Goal: Task Accomplishment & Management: Use online tool/utility

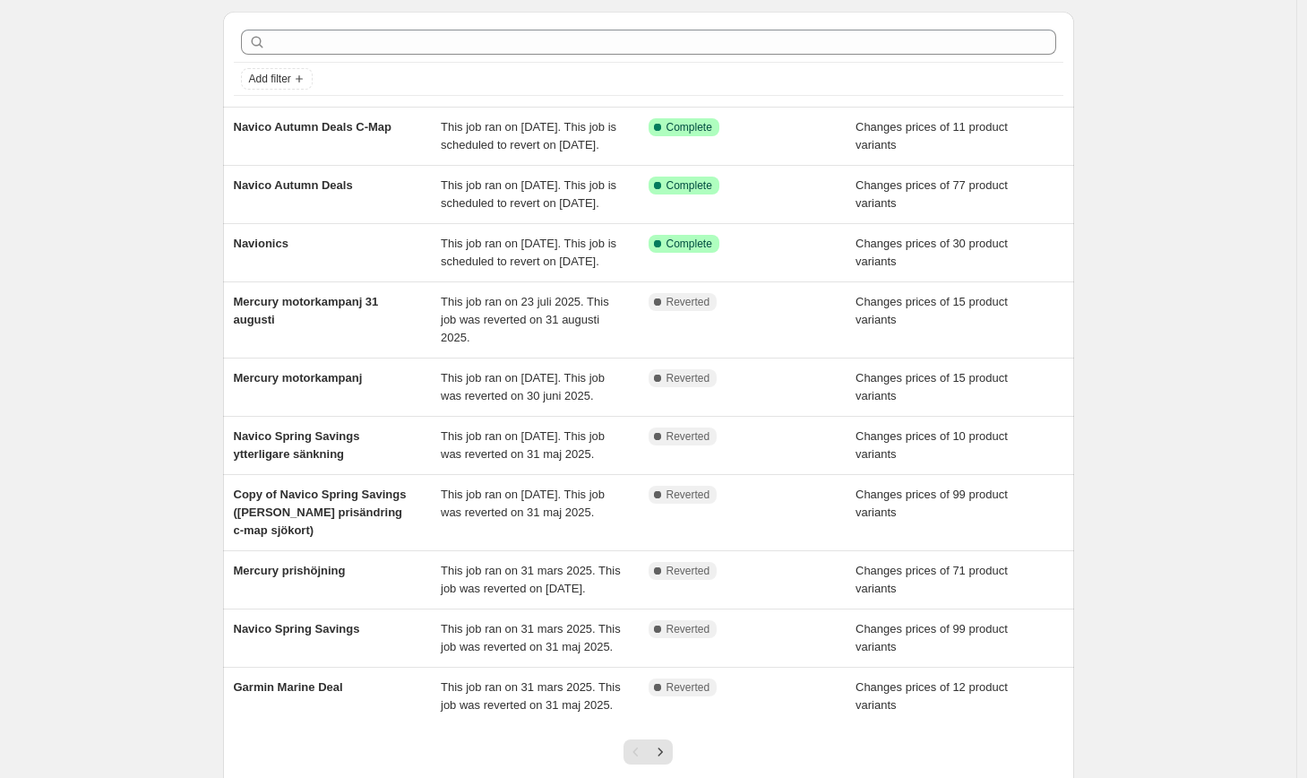
scroll to position [77, 0]
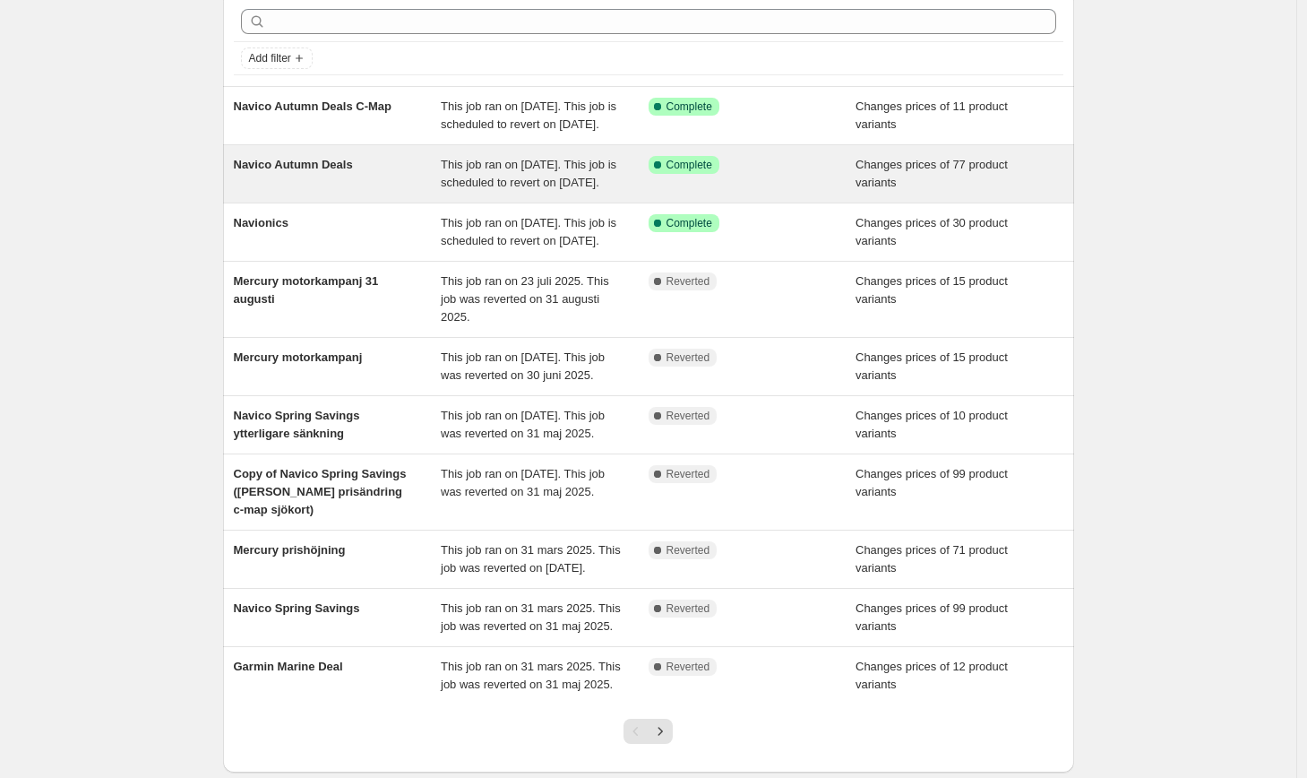
click at [841, 191] on div "Success Complete Complete" at bounding box center [753, 174] width 208 height 36
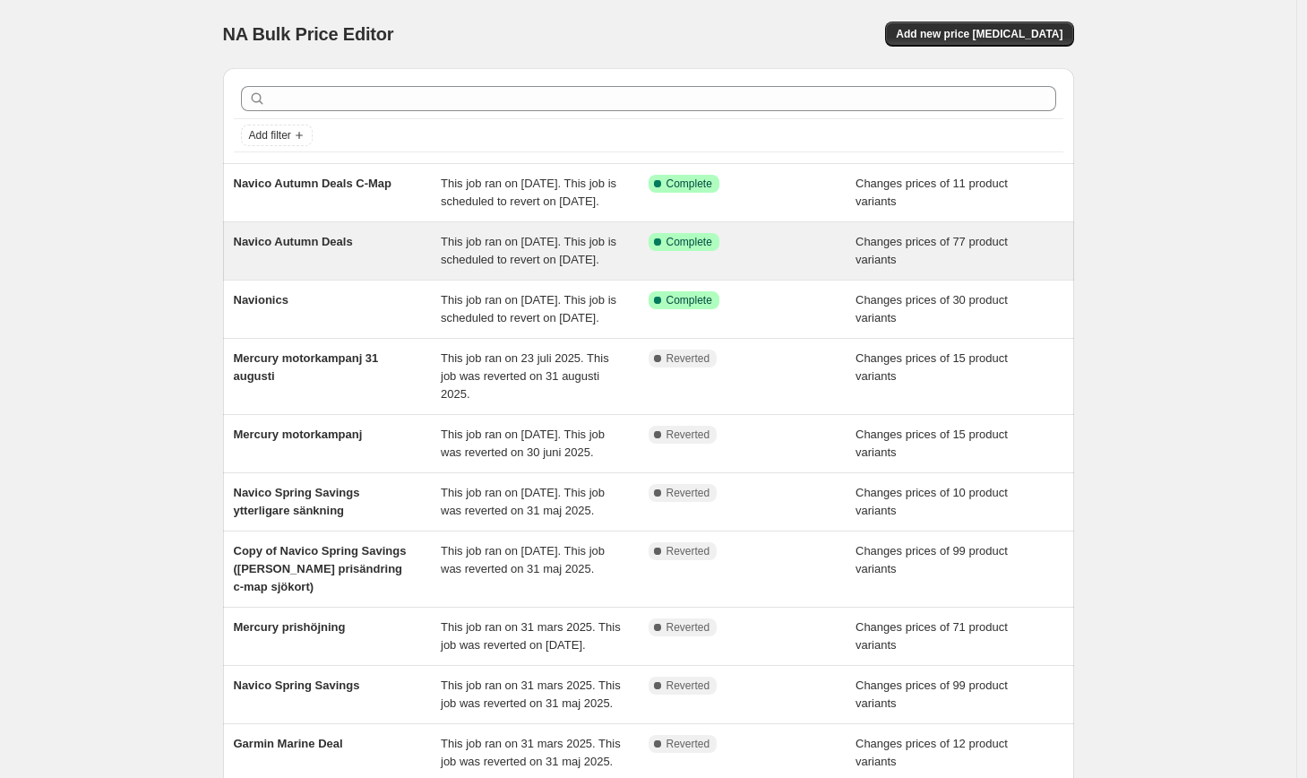
click at [320, 248] on span "Navico Autumn Deals" at bounding box center [293, 241] width 119 height 13
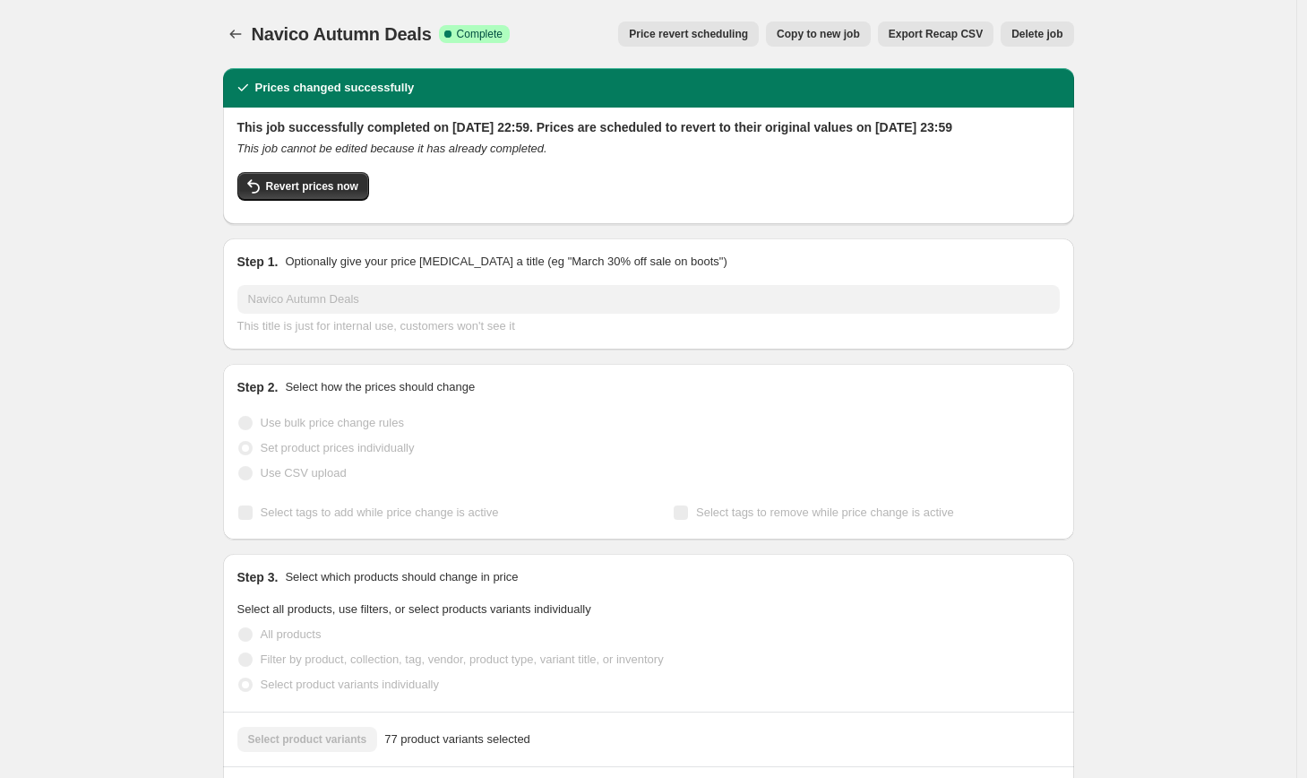
click at [823, 38] on span "Copy to new job" at bounding box center [818, 34] width 83 height 14
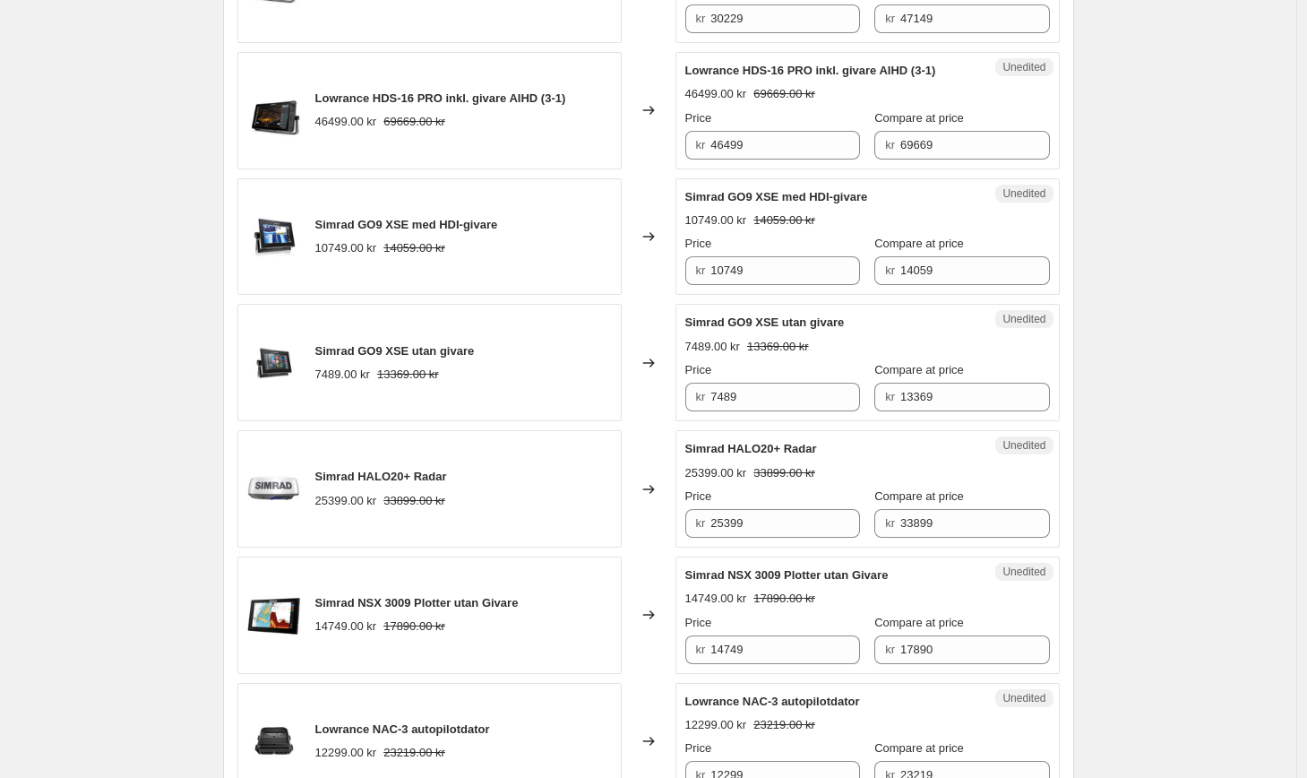
scroll to position [2761, 0]
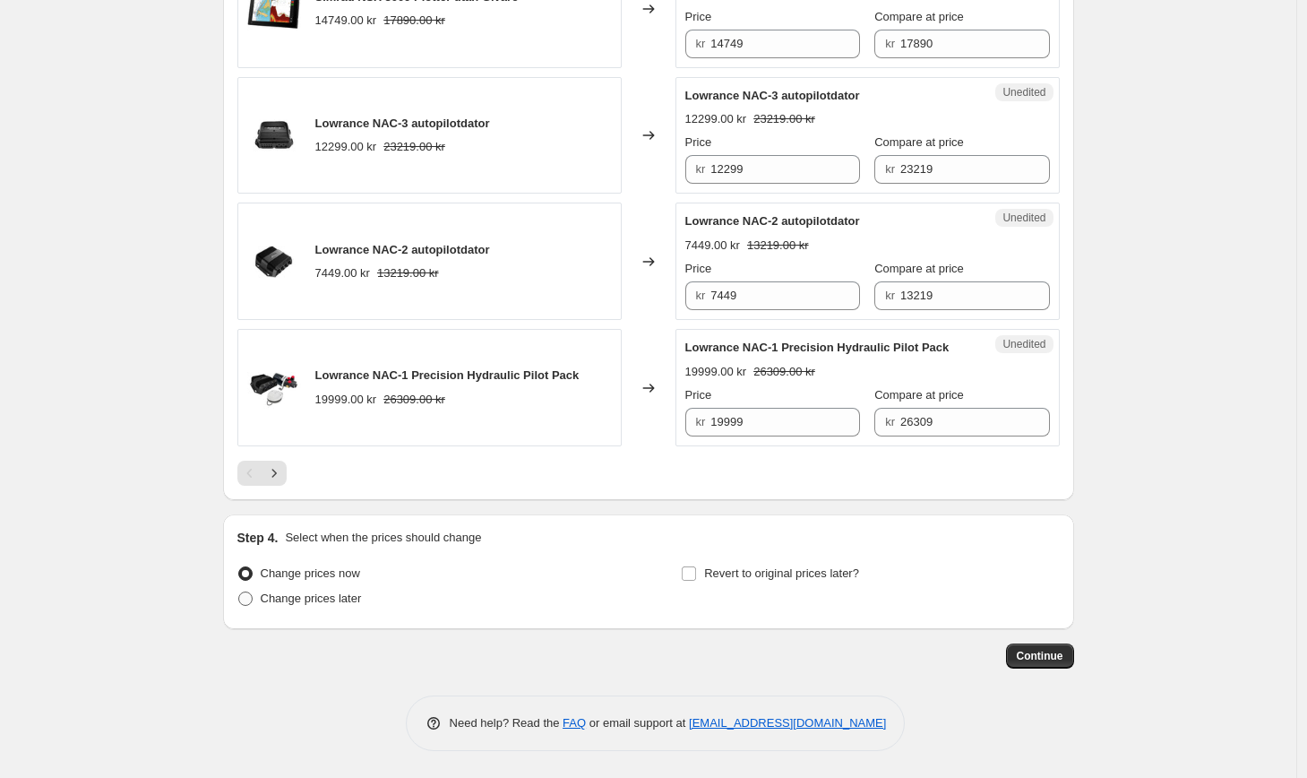
click at [319, 605] on span "Change prices later" at bounding box center [311, 599] width 101 height 18
click at [239, 592] on input "Change prices later" at bounding box center [238, 591] width 1 height 1
radio input "true"
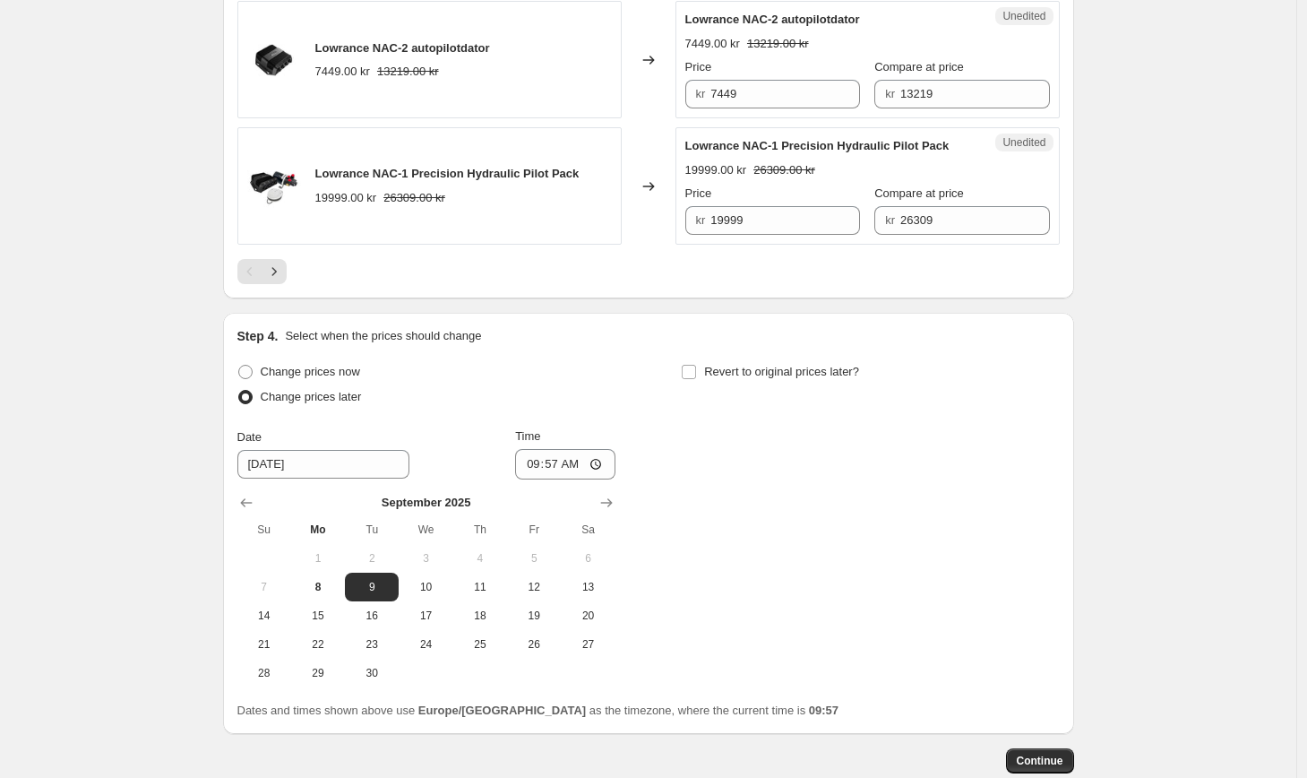
scroll to position [2947, 0]
click at [732, 376] on span "Revert to original prices later?" at bounding box center [781, 369] width 155 height 13
click at [696, 377] on input "Revert to original prices later?" at bounding box center [689, 370] width 14 height 14
checkbox input "true"
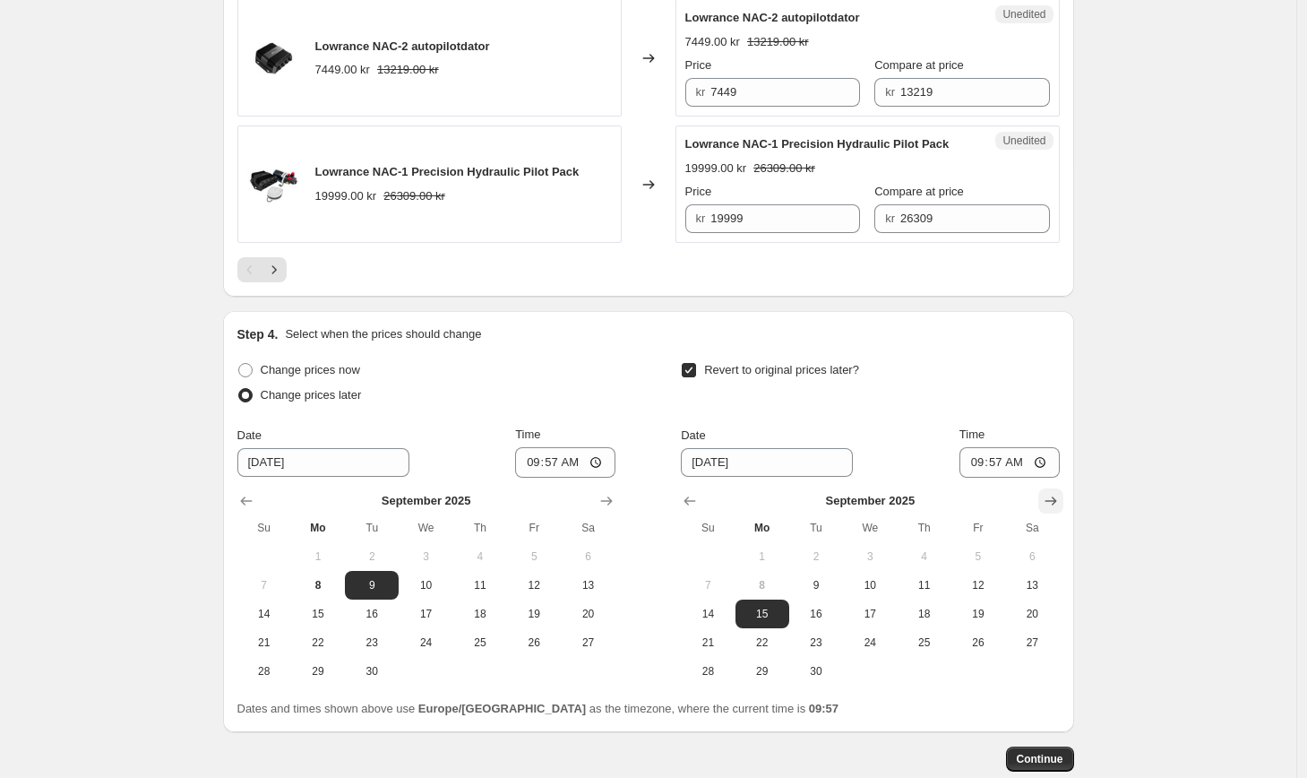
click at [1060, 510] on icon "Show next month, October 2025" at bounding box center [1051, 501] width 18 height 18
click at [1060, 510] on icon "Show next month, November 2025" at bounding box center [1051, 501] width 18 height 18
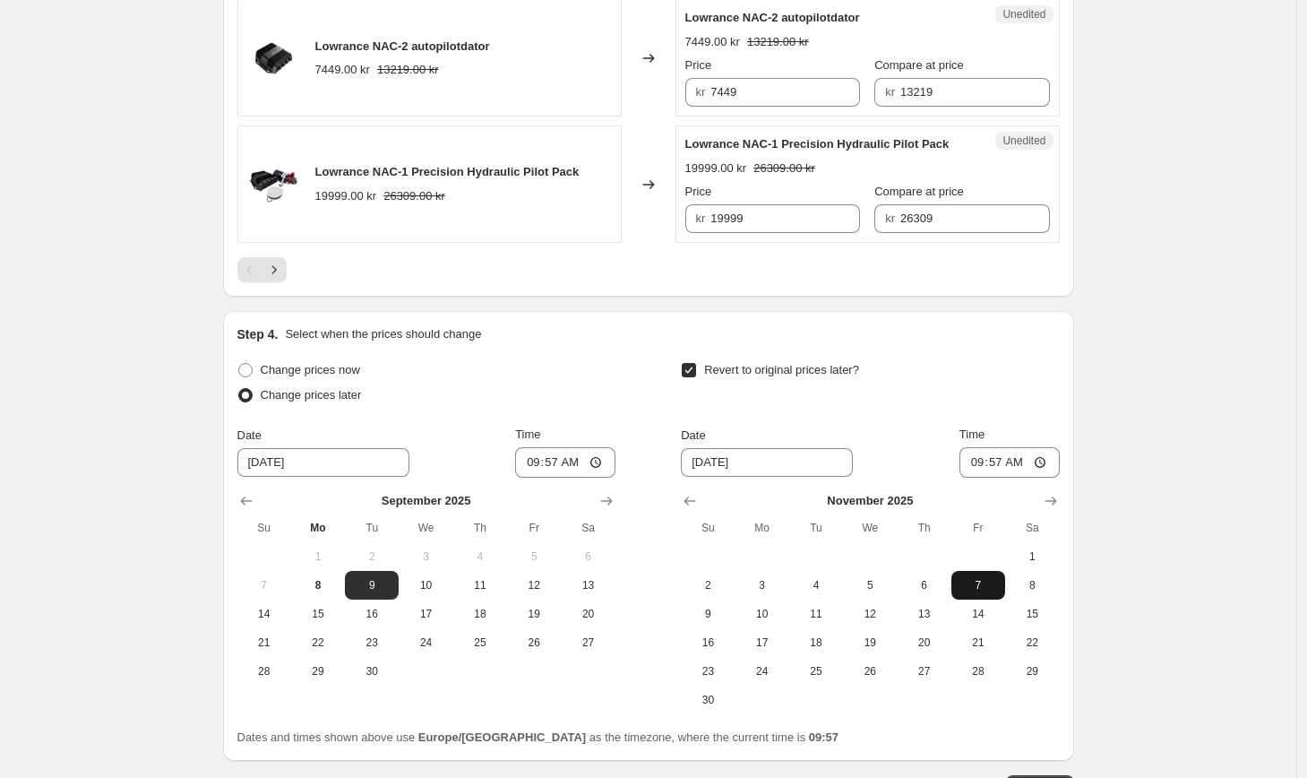
click at [979, 592] on span "7" at bounding box center [978, 585] width 39 height 14
type input "[DATE]"
click at [1000, 478] on input "09:57" at bounding box center [1010, 462] width 100 height 30
type input "23:59"
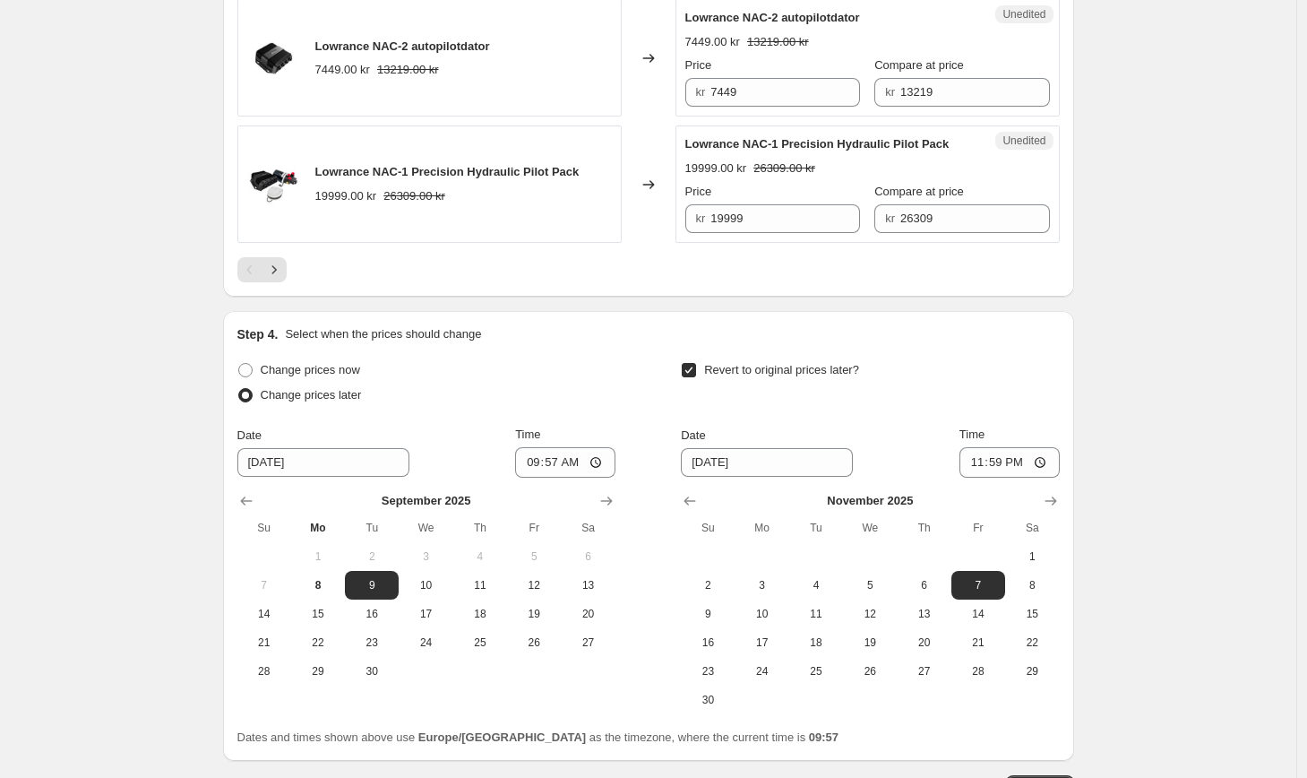
scroll to position [3097, 0]
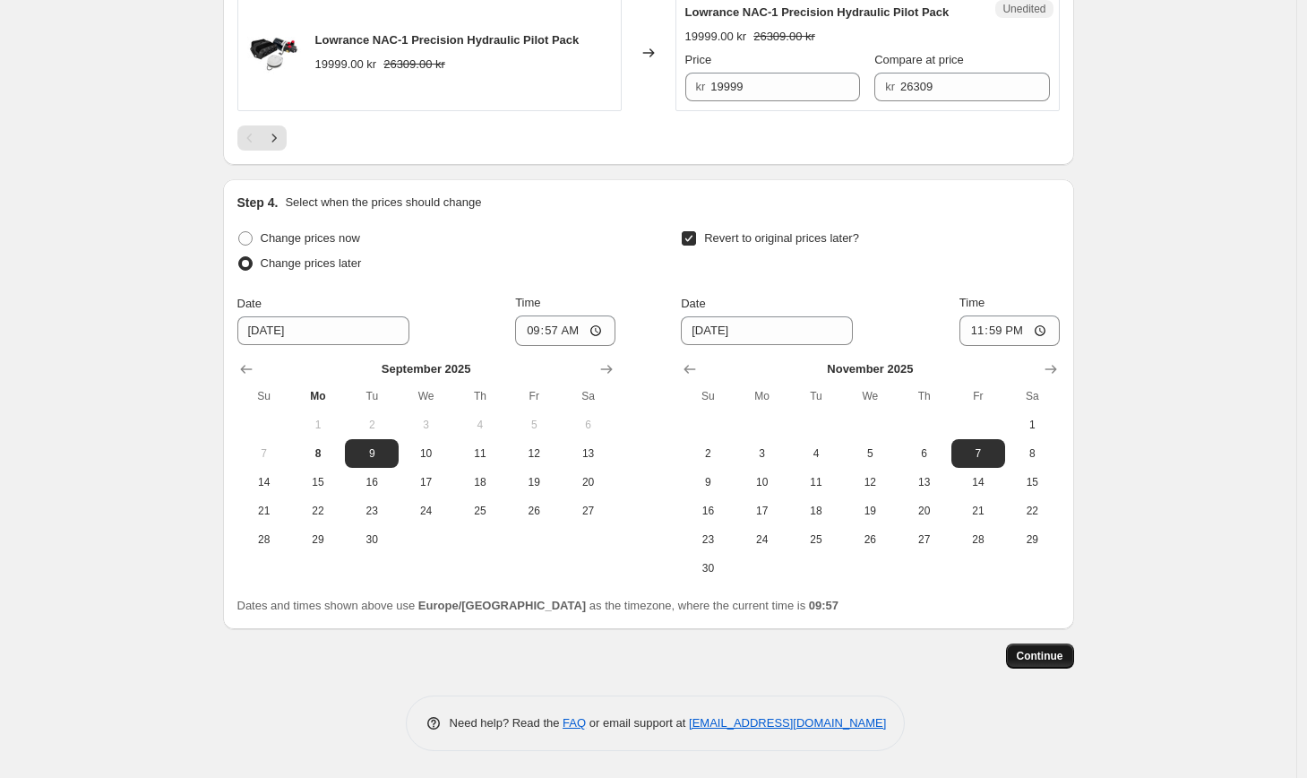
click at [1055, 663] on button "Continue" at bounding box center [1040, 655] width 68 height 25
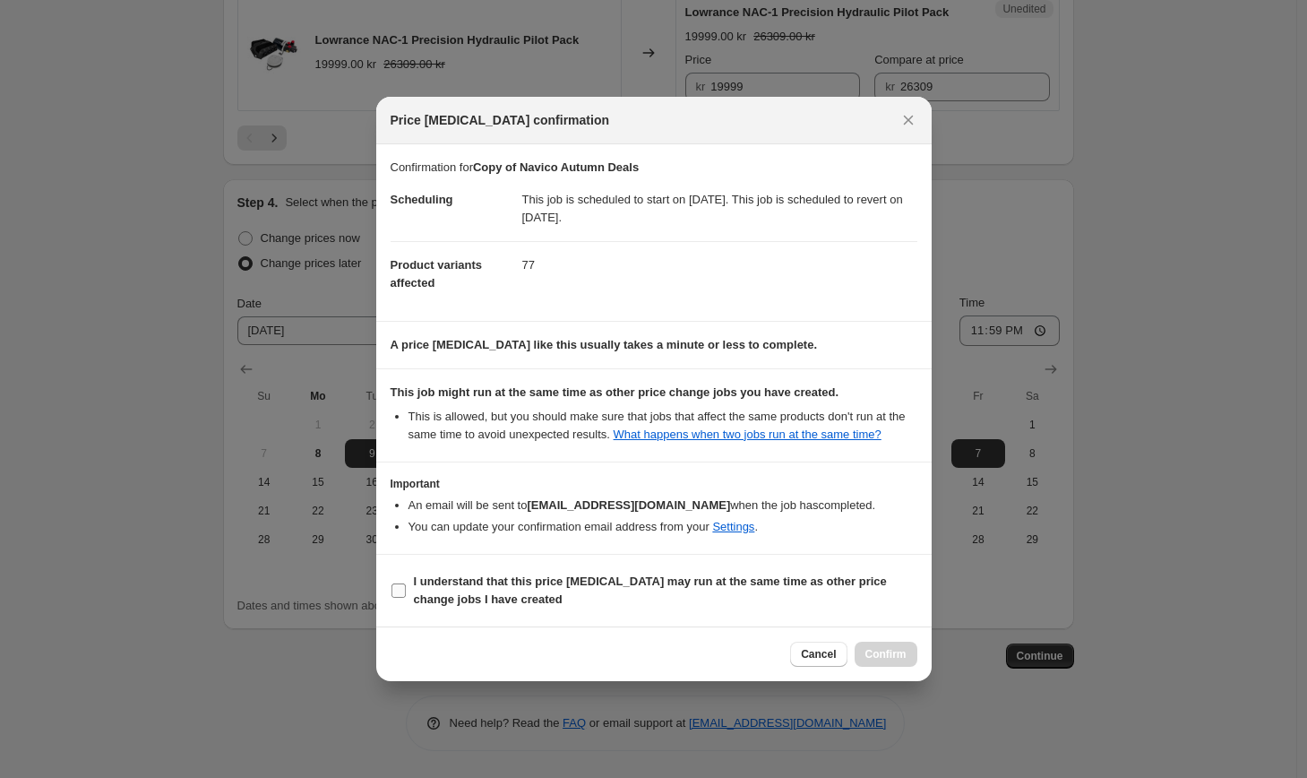
click at [666, 598] on span "I understand that this price [MEDICAL_DATA] may run at the same time as other p…" at bounding box center [666, 591] width 504 height 36
click at [406, 598] on input "I understand that this price [MEDICAL_DATA] may run at the same time as other p…" at bounding box center [399, 590] width 14 height 14
checkbox input "true"
click at [858, 664] on button "Confirm" at bounding box center [886, 654] width 63 height 25
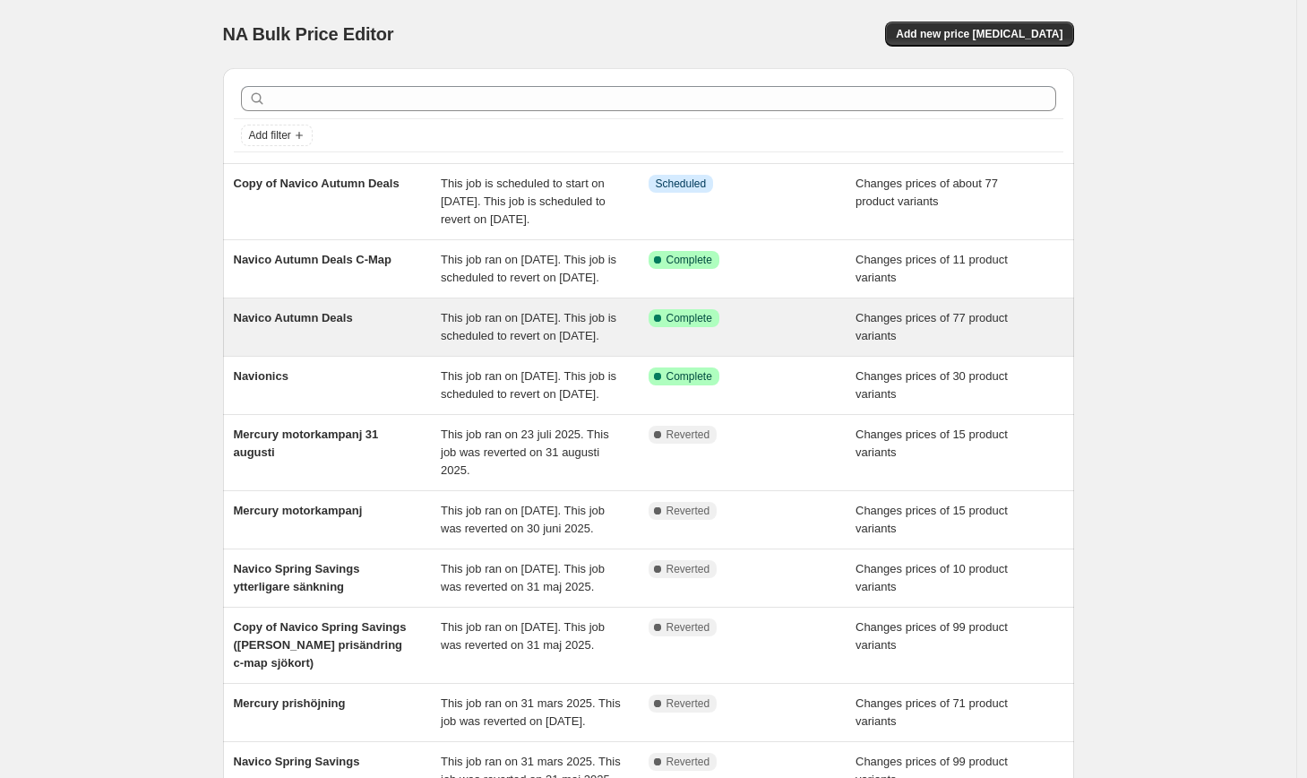
click at [978, 345] on div "Changes prices of 77 product variants" at bounding box center [960, 327] width 208 height 36
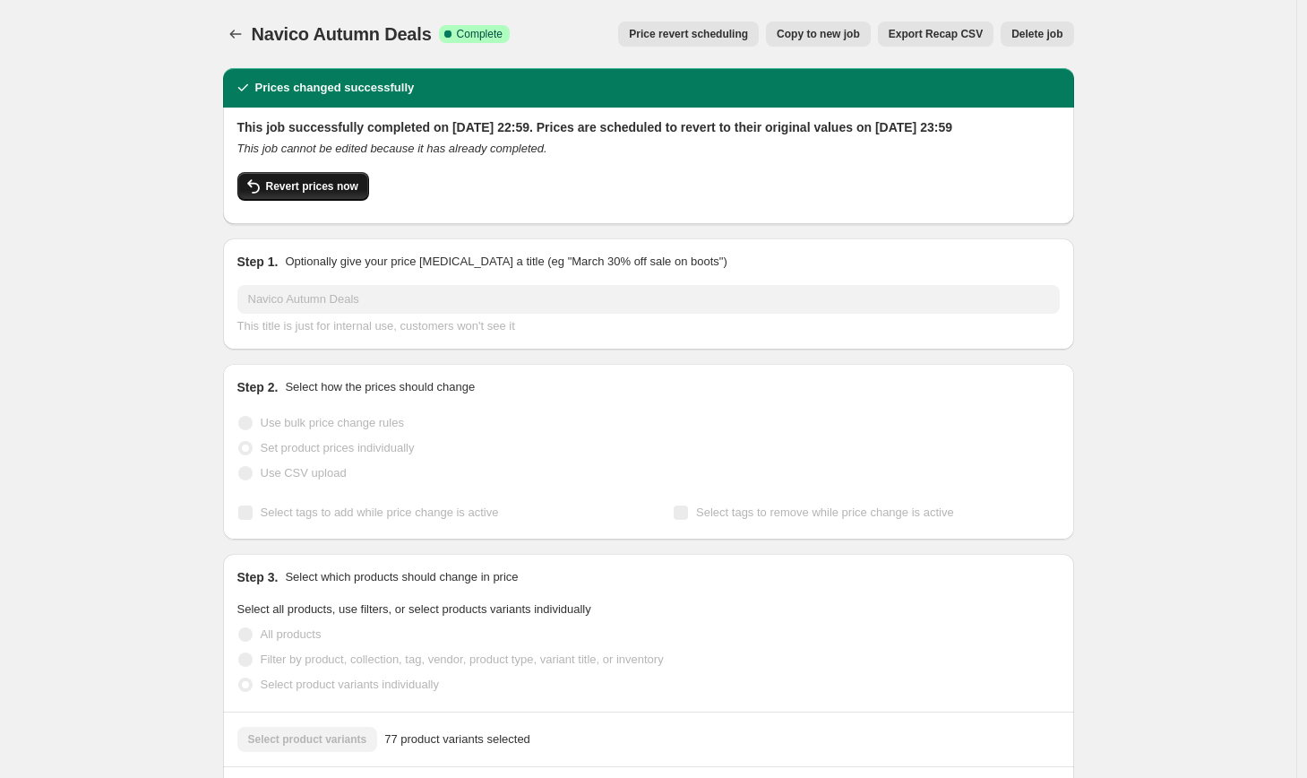
click at [326, 190] on button "Revert prices now" at bounding box center [303, 186] width 132 height 29
checkbox input "false"
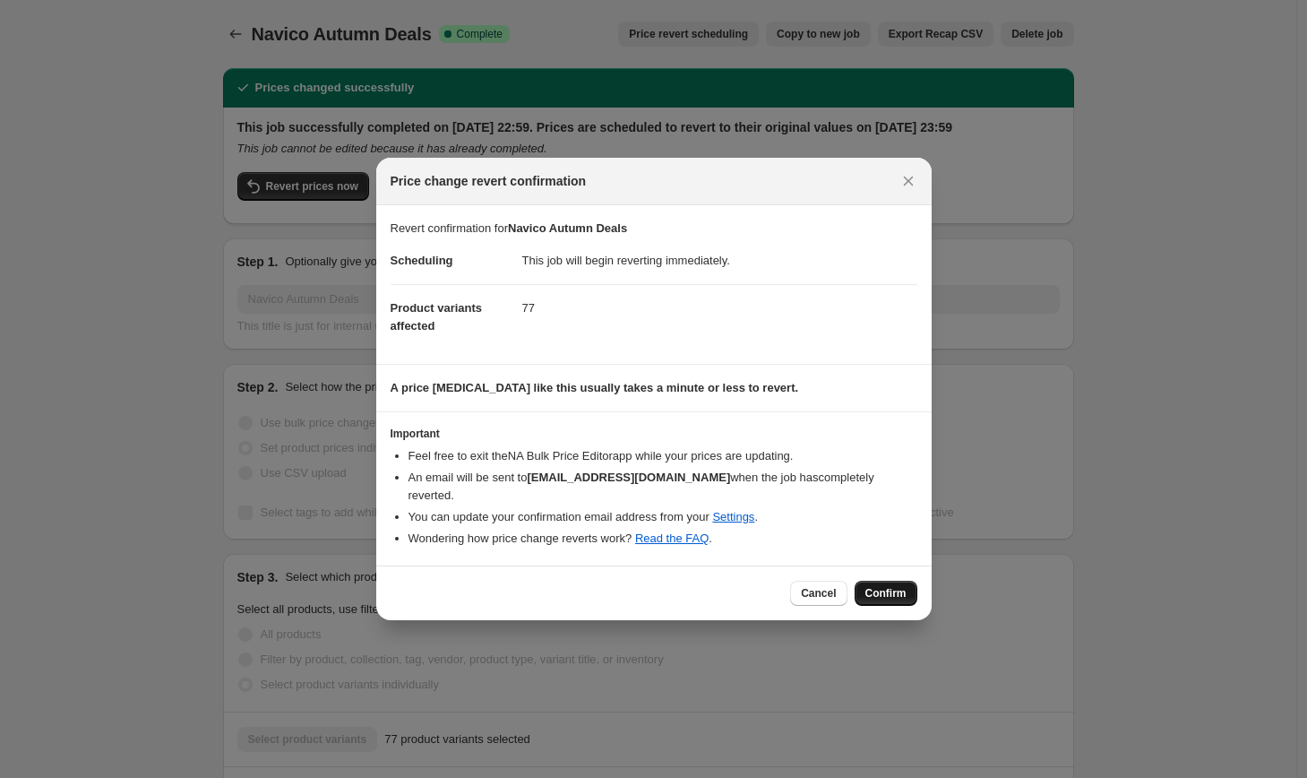
click at [883, 588] on span "Confirm" at bounding box center [886, 593] width 41 height 14
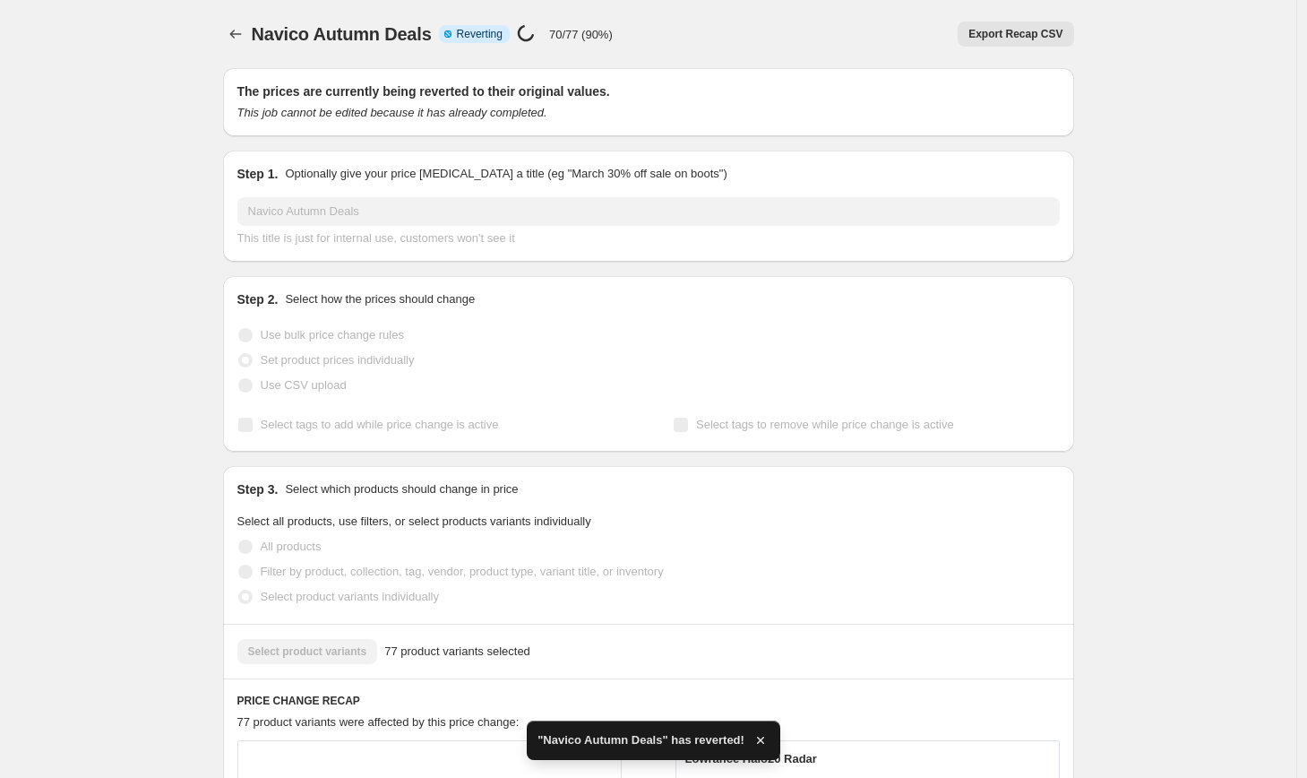
checkbox input "true"
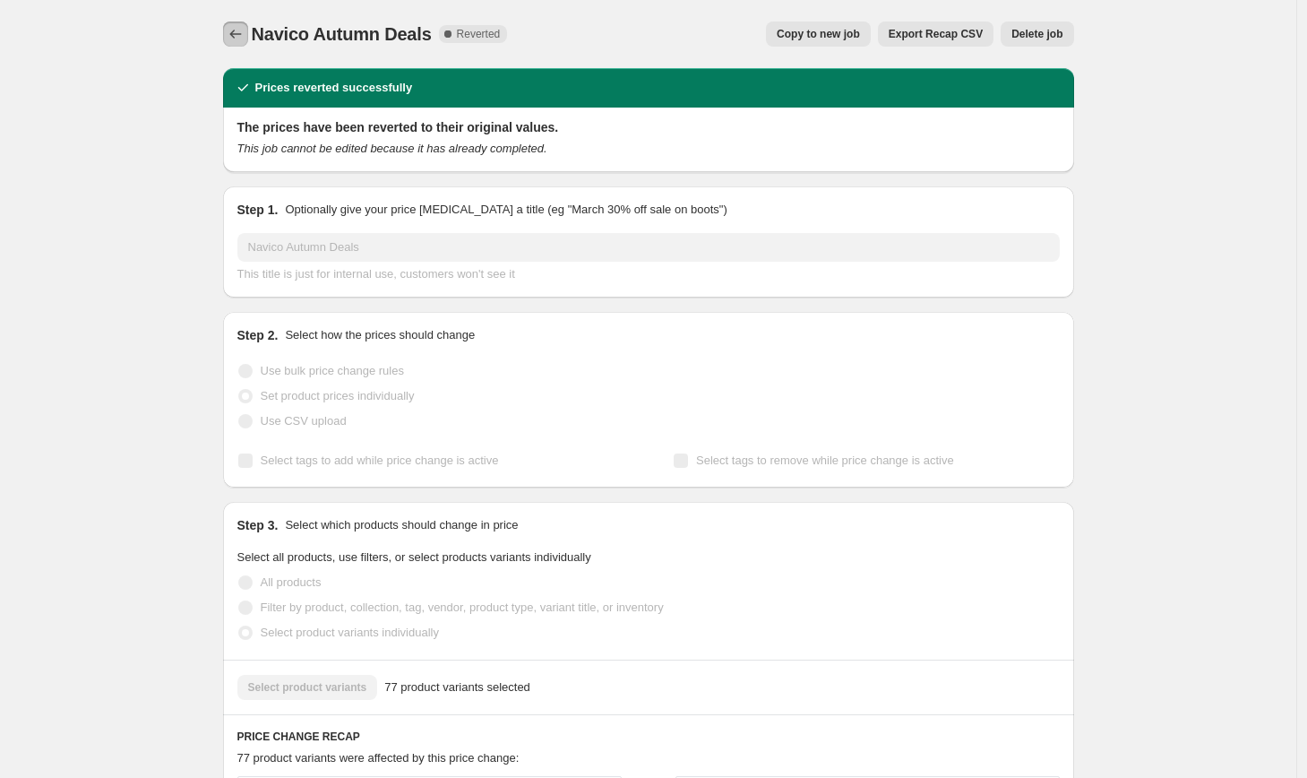
click at [229, 35] on button "Price change jobs" at bounding box center [235, 34] width 25 height 25
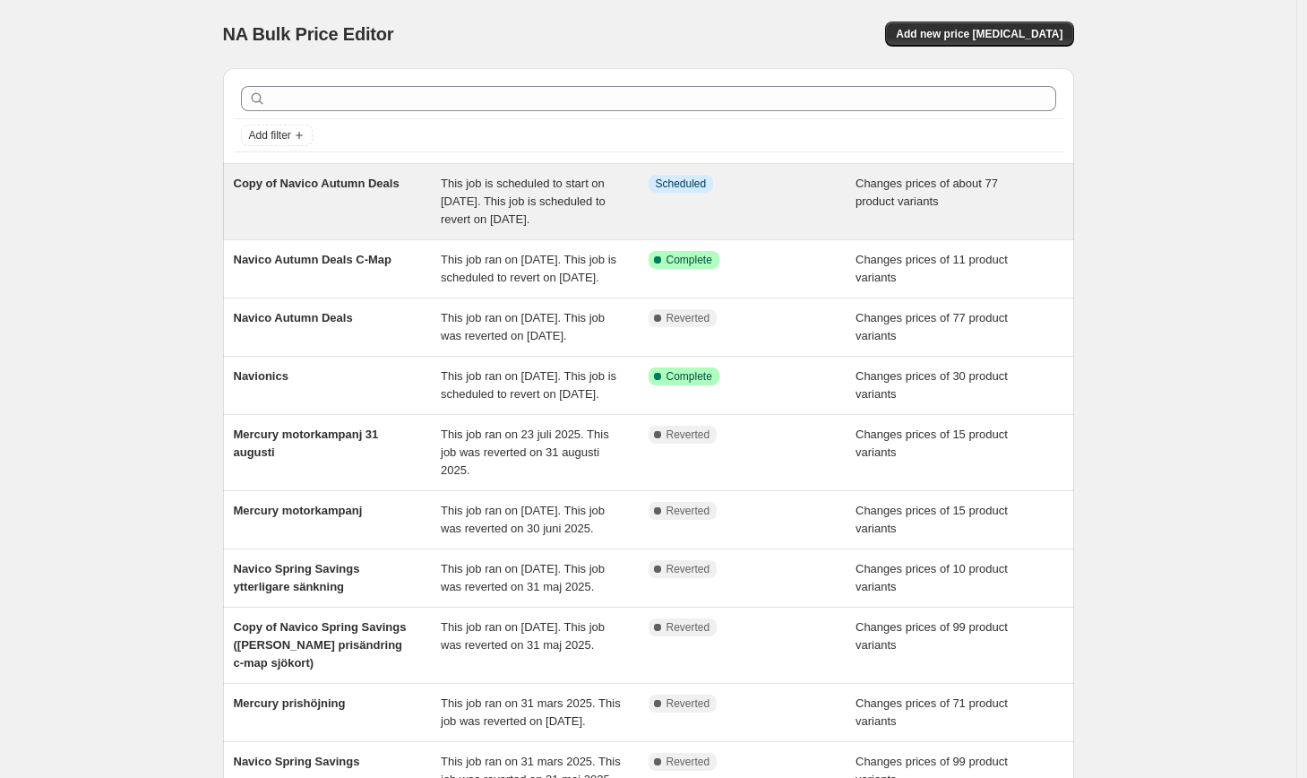
click at [317, 202] on div "Copy of Navico Autumn Deals" at bounding box center [338, 202] width 208 height 54
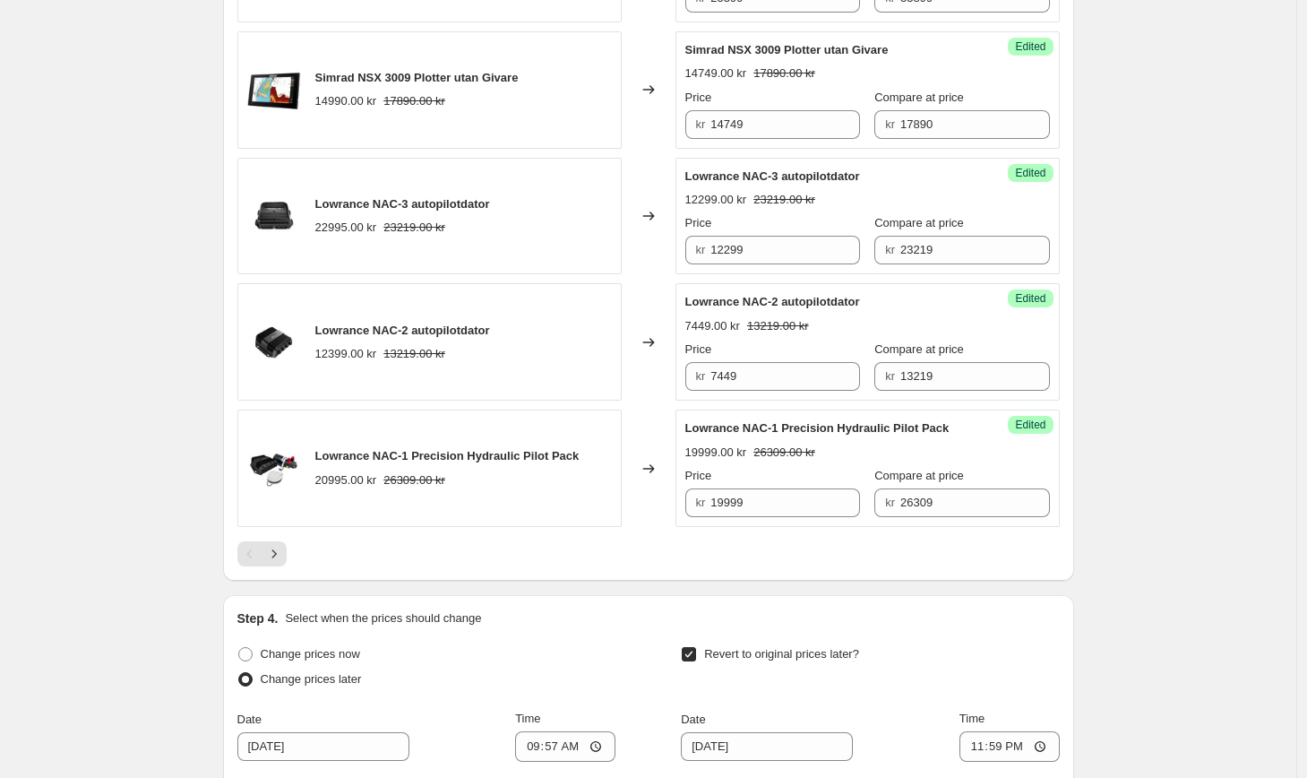
scroll to position [3206, 0]
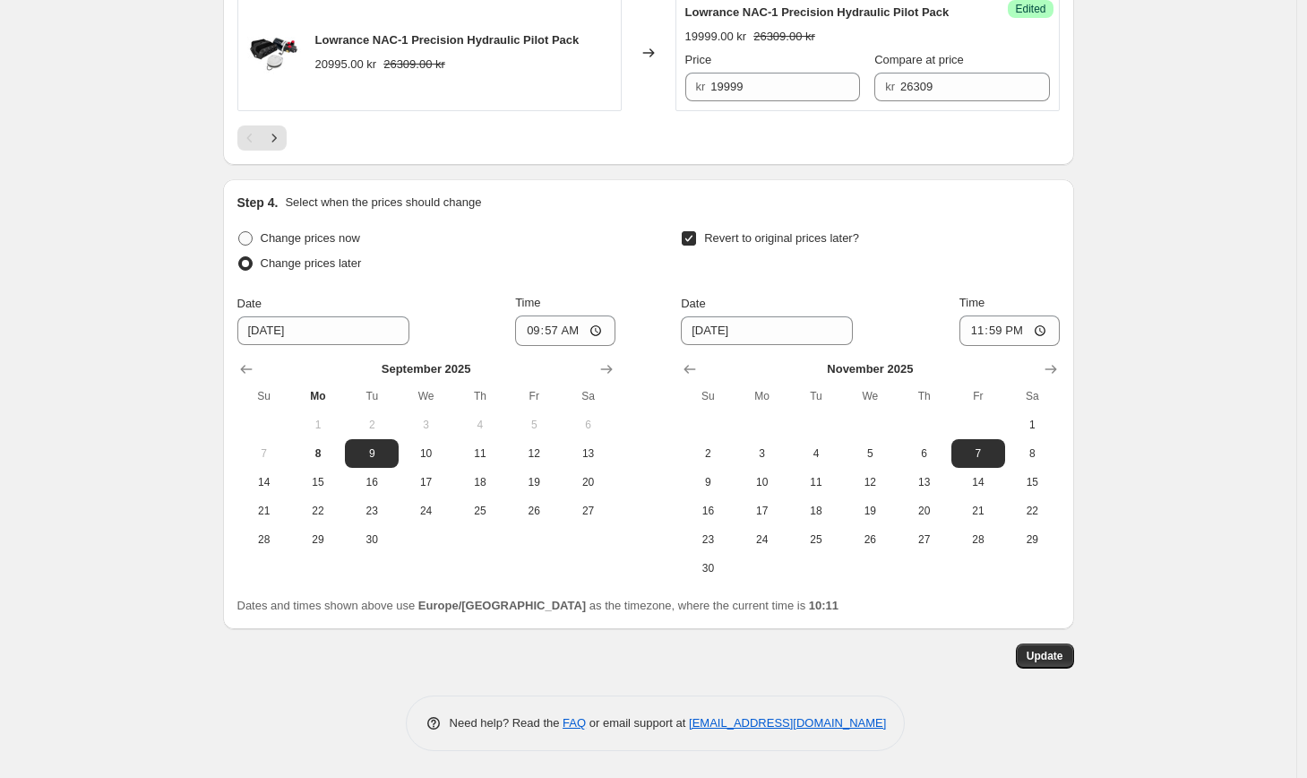
click at [295, 238] on span "Change prices now" at bounding box center [310, 237] width 99 height 13
click at [239, 232] on input "Change prices now" at bounding box center [238, 231] width 1 height 1
radio input "true"
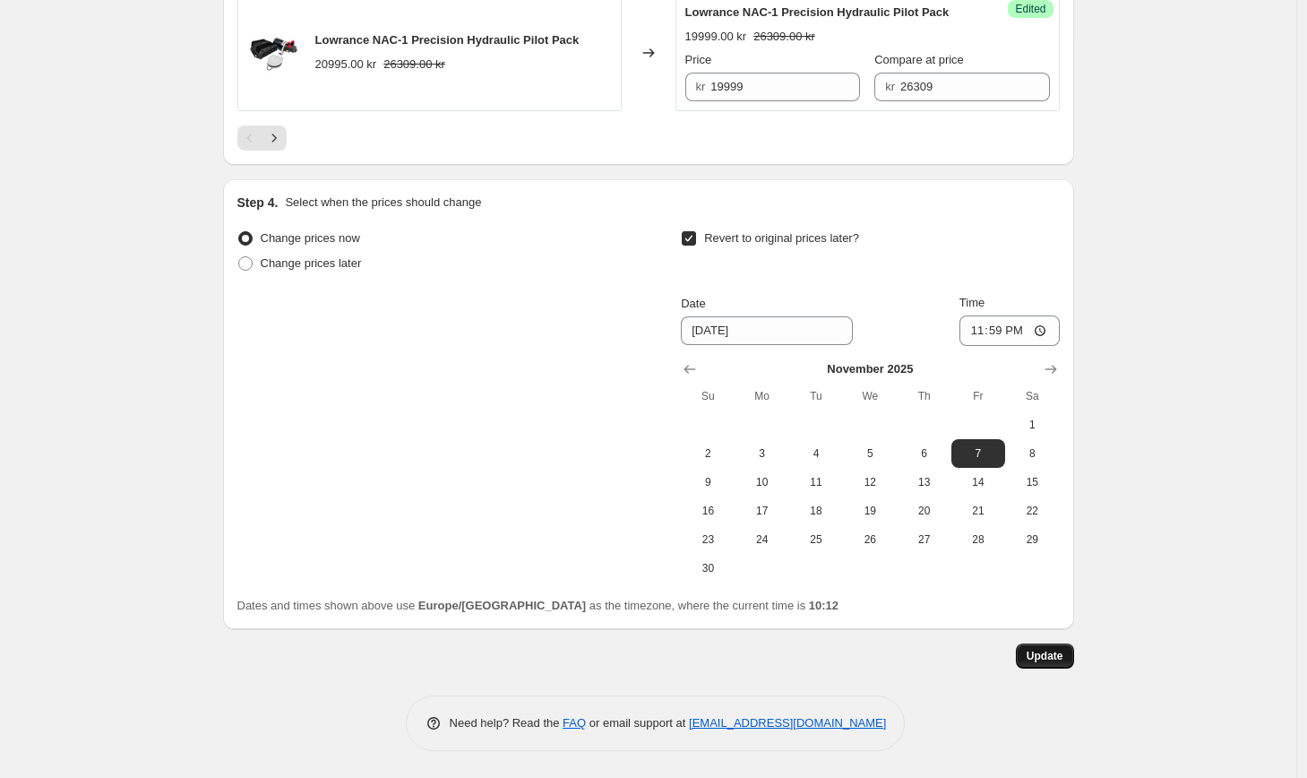
click at [1061, 659] on span "Update" at bounding box center [1045, 656] width 37 height 14
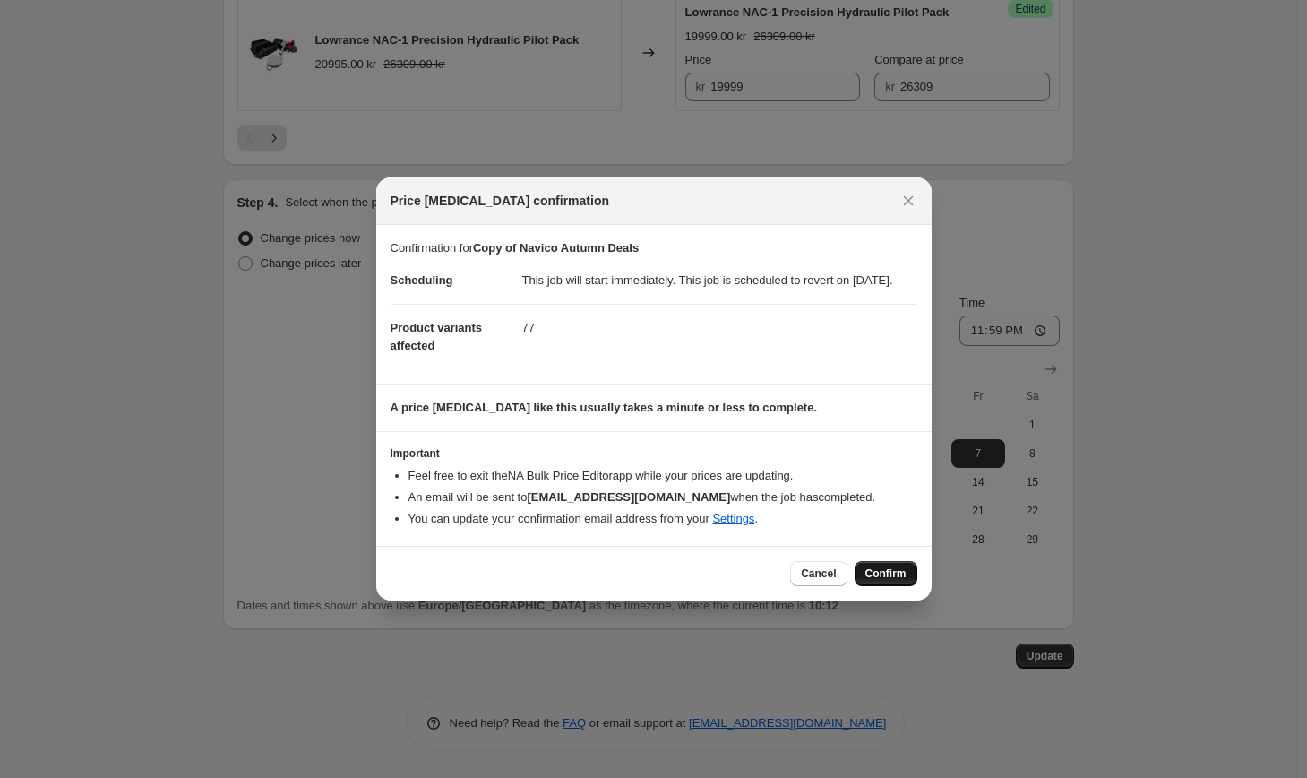
click at [900, 577] on span "Confirm" at bounding box center [886, 573] width 41 height 14
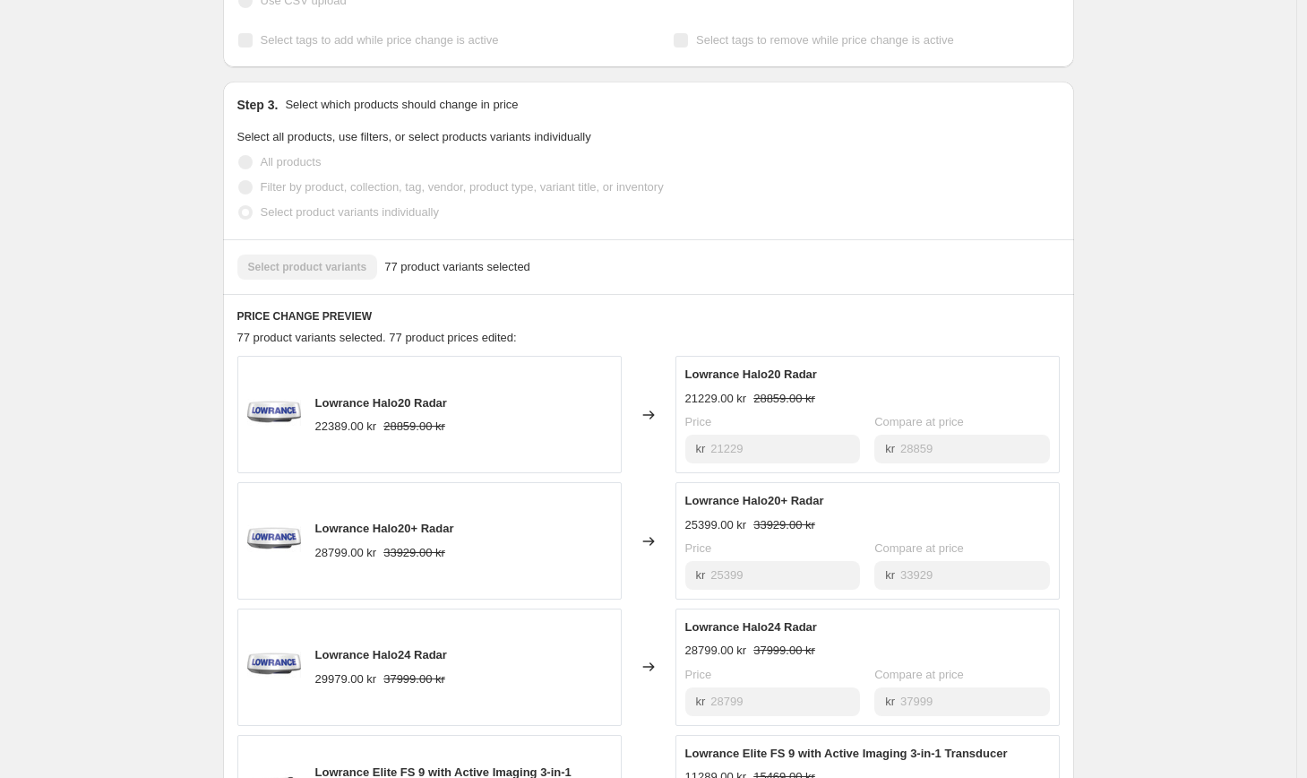
scroll to position [0, 0]
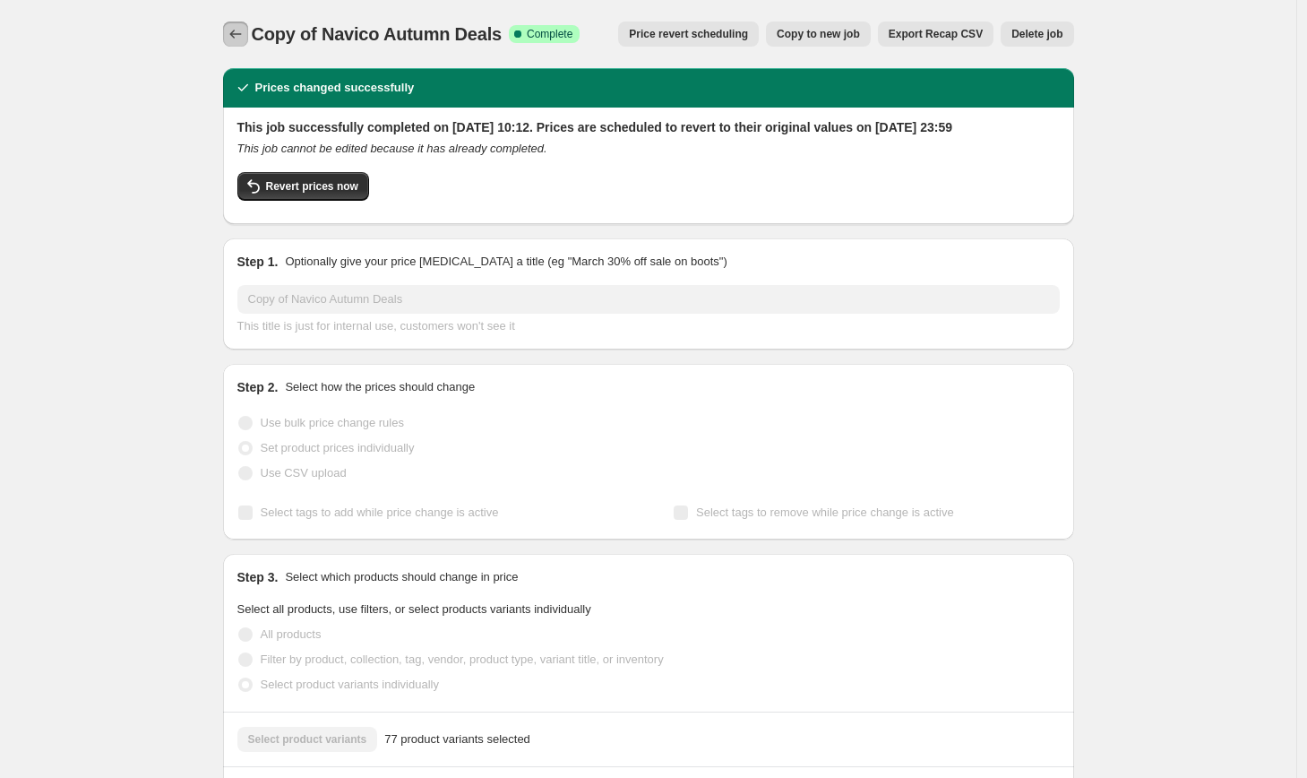
click at [238, 32] on icon "Price change jobs" at bounding box center [236, 34] width 18 height 18
